Goal: Task Accomplishment & Management: Manage account settings

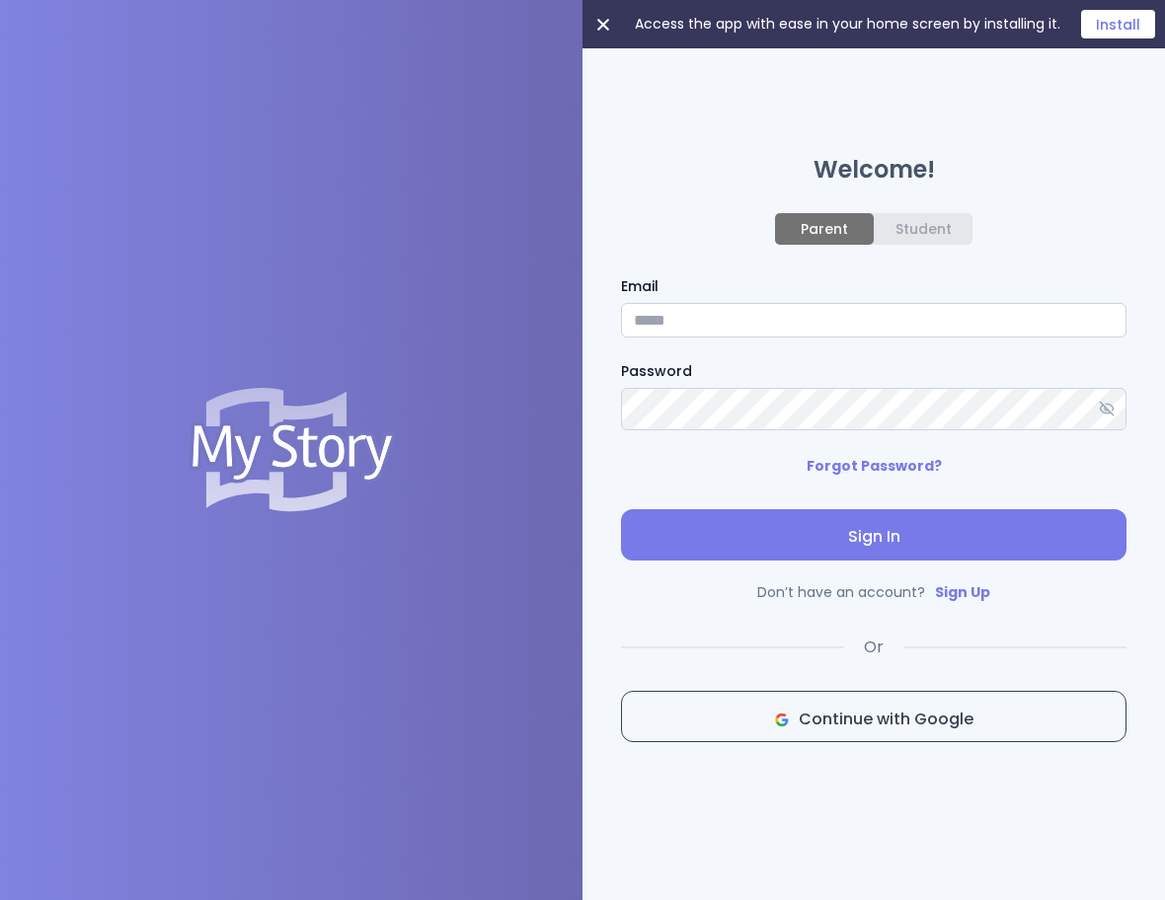
click at [821, 316] on input "Email" at bounding box center [873, 320] width 505 height 35
paste input "**********"
type input "**********"
click at [904, 534] on span "Sign In" at bounding box center [874, 537] width 474 height 24
